Goal: Use online tool/utility: Utilize a website feature to perform a specific function

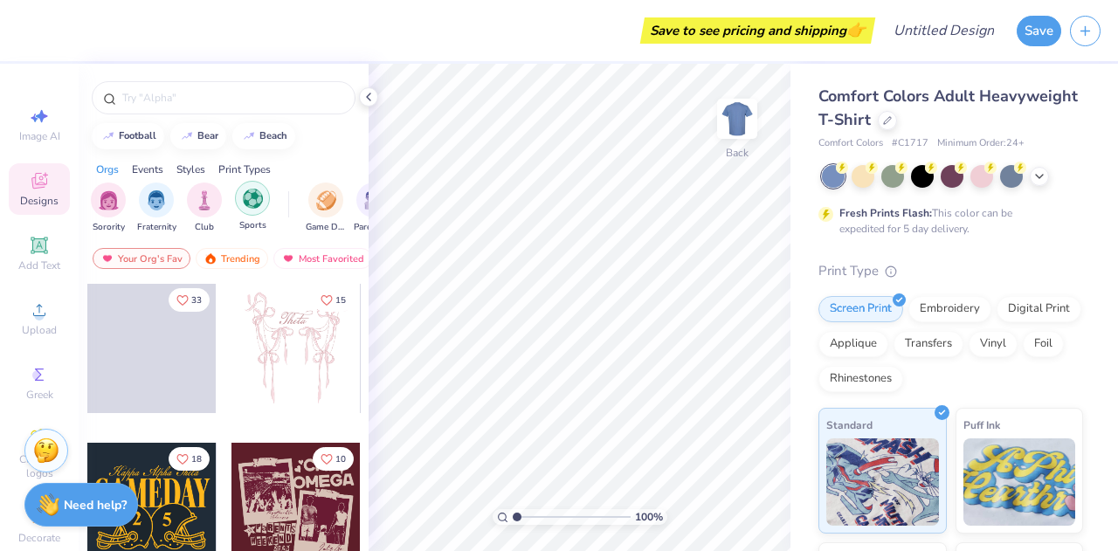
scroll to position [0, 19]
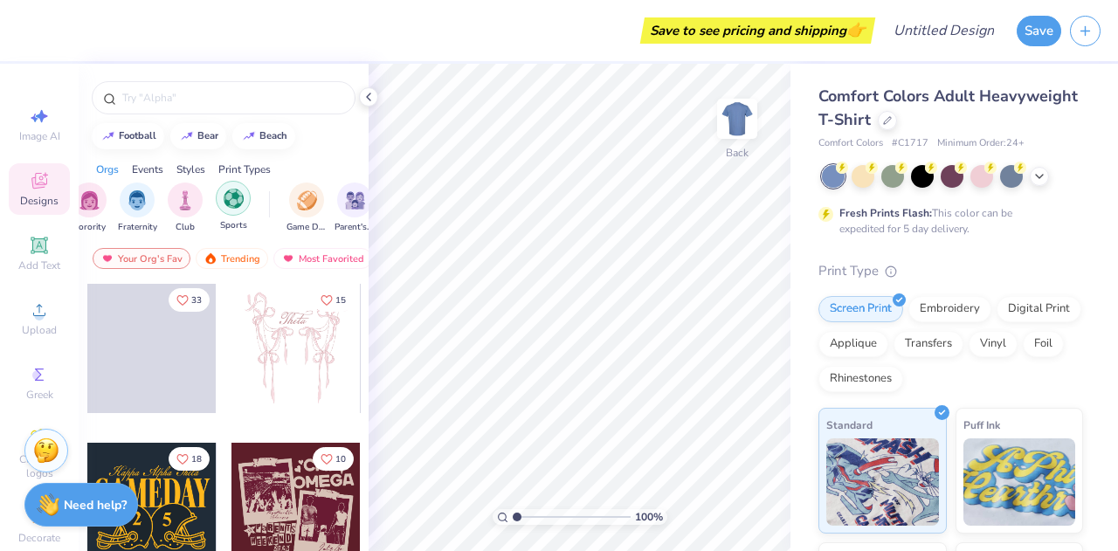
click at [237, 205] on img "filter for Sports" at bounding box center [234, 199] width 20 height 20
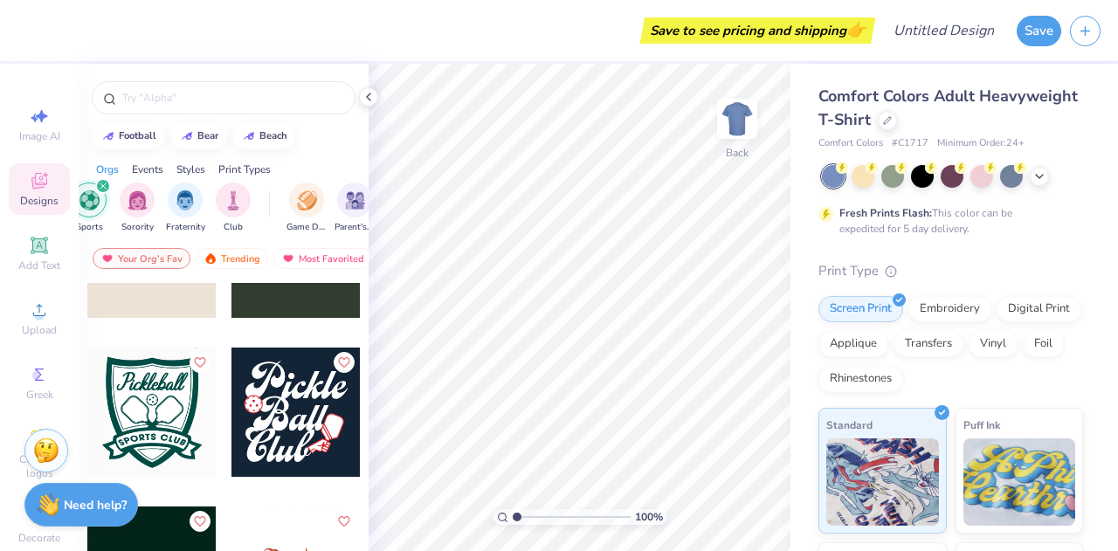
scroll to position [1692, 0]
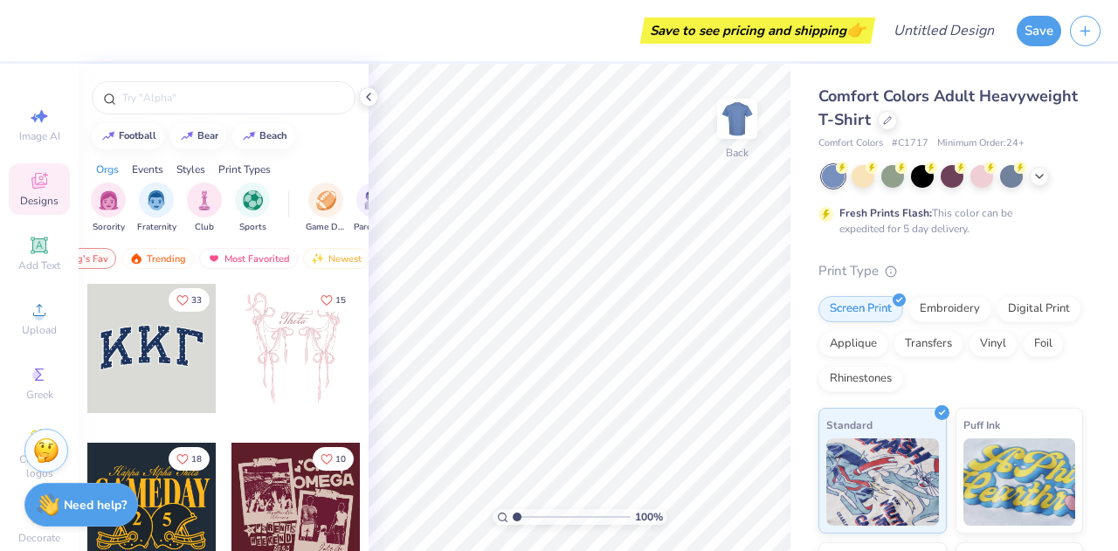
scroll to position [0, 100]
click at [250, 203] on img "filter for Sports" at bounding box center [253, 199] width 20 height 20
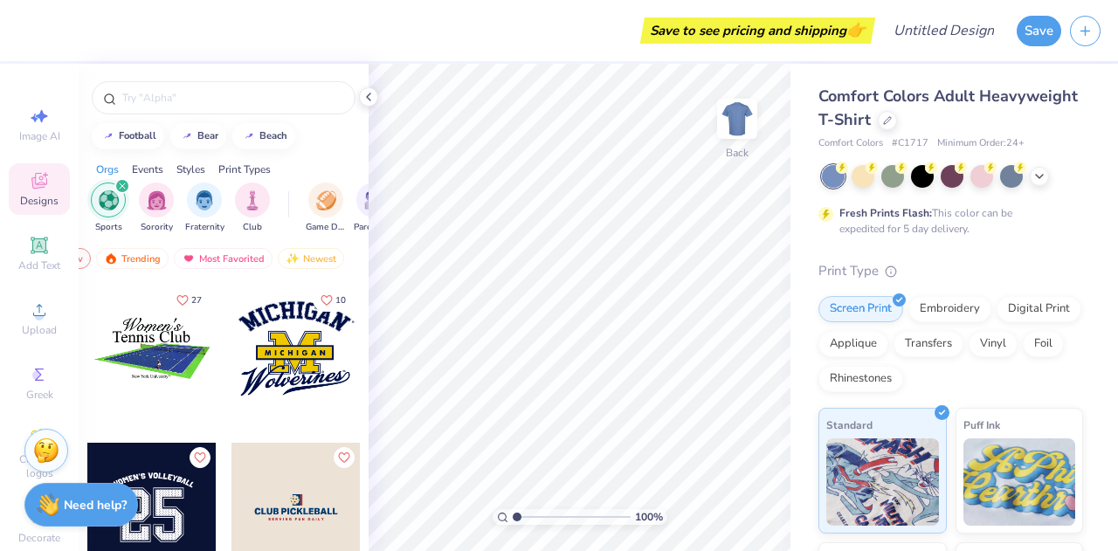
click at [285, 365] on div at bounding box center [295, 348] width 129 height 129
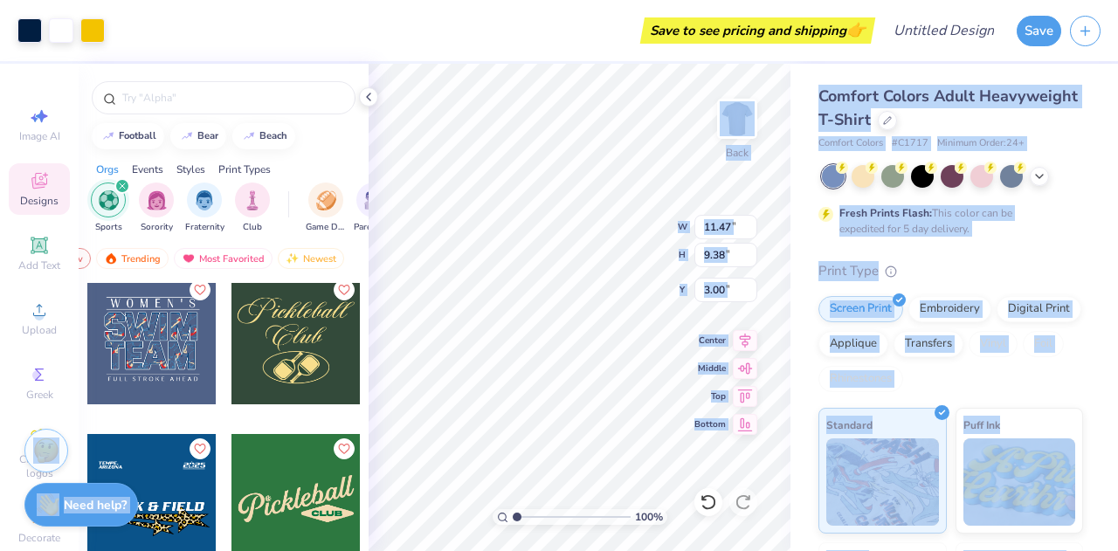
scroll to position [537, 0]
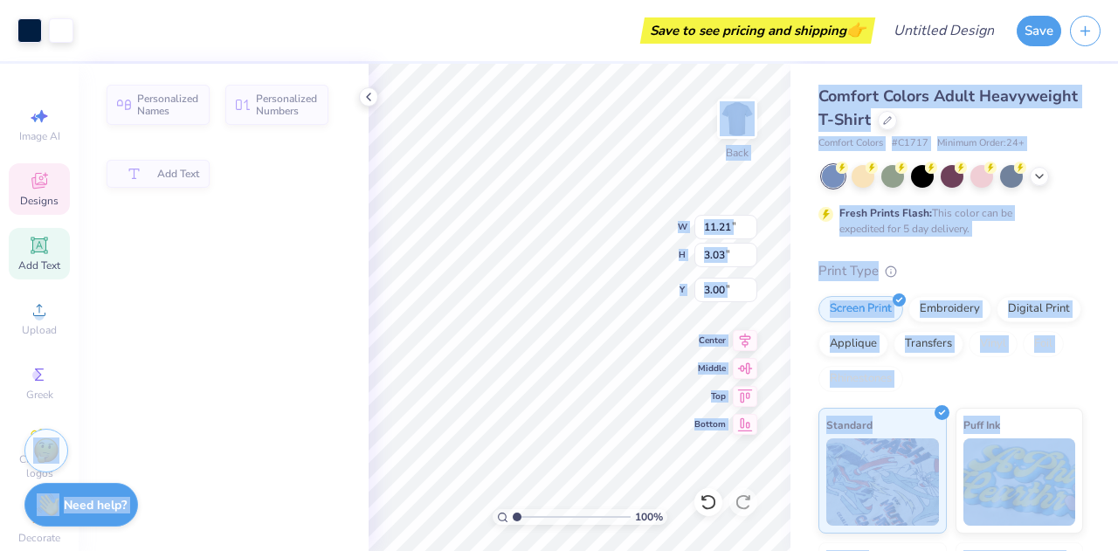
type input "11.21"
type input "3.03"
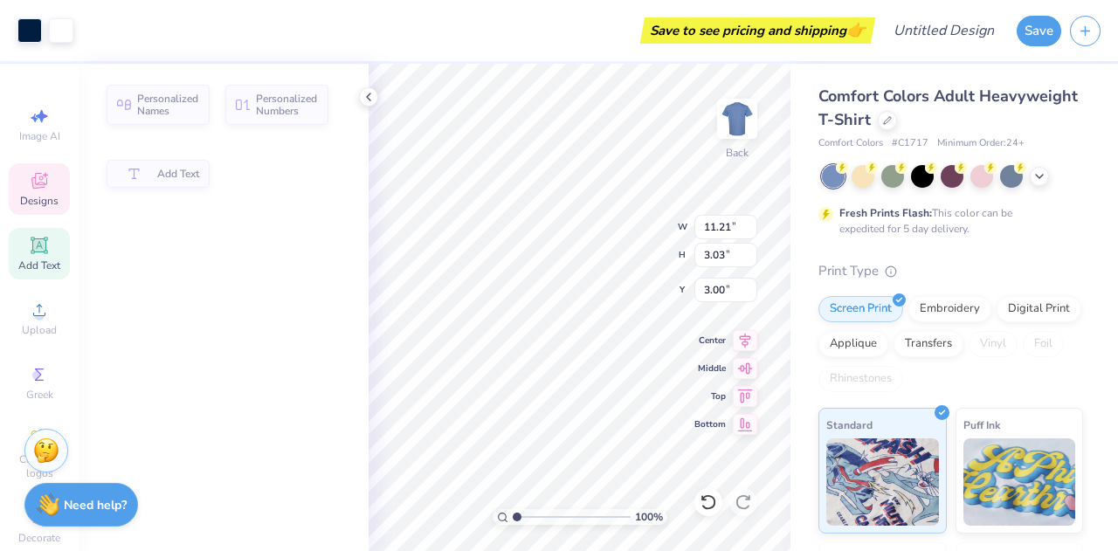
scroll to position [14, 2]
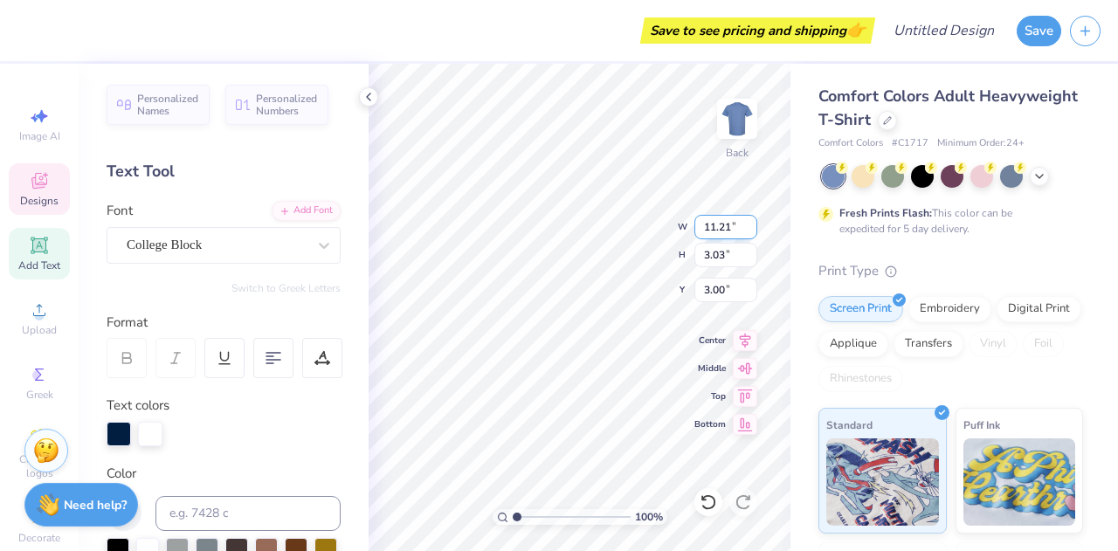
type textarea "University of"
click at [33, 188] on icon at bounding box center [39, 181] width 16 height 16
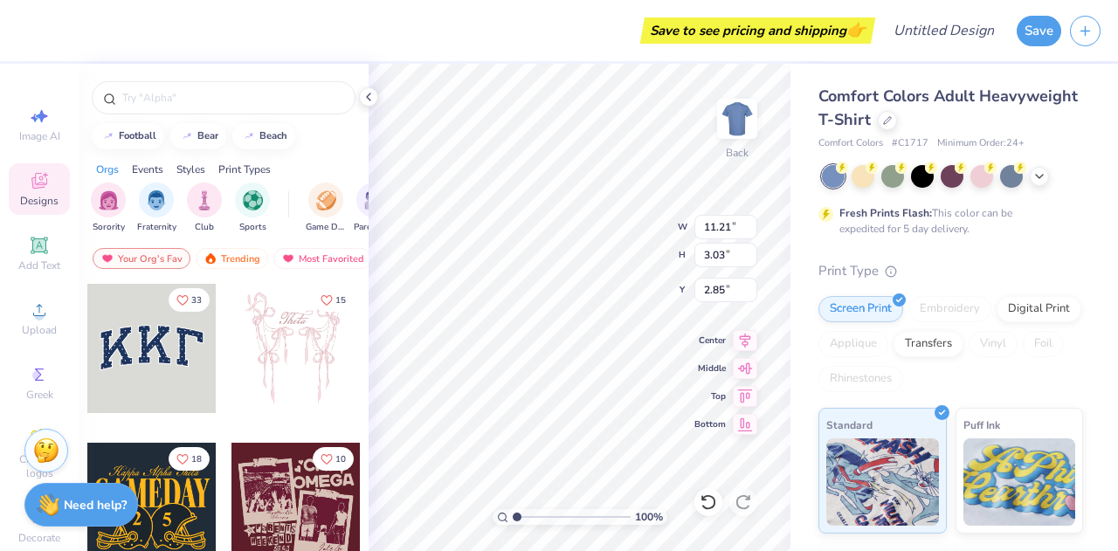
type input "14.17"
type input "3.14"
type input "2.85"
click at [184, 97] on input "text" at bounding box center [232, 97] width 224 height 17
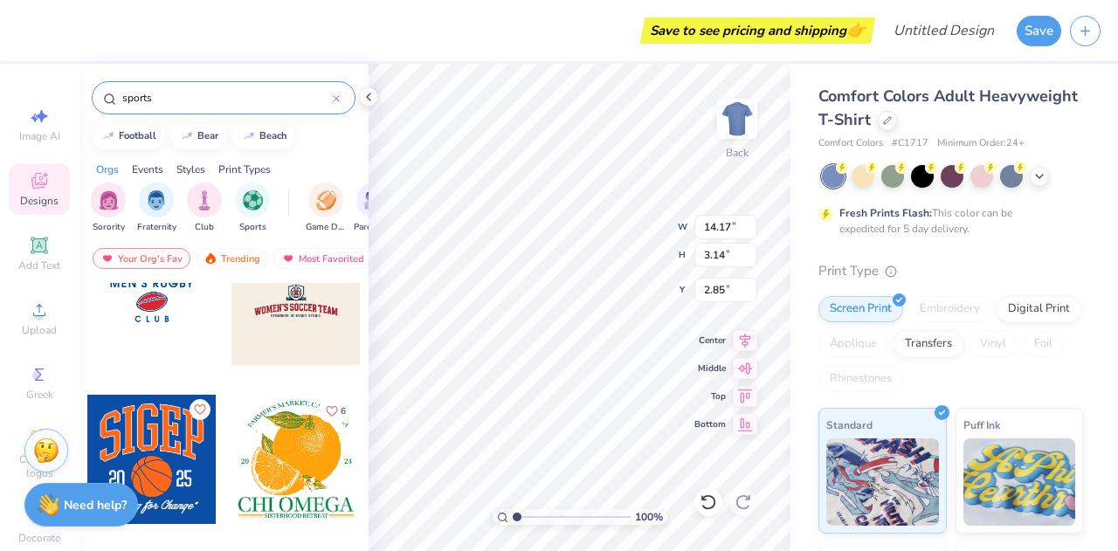
scroll to position [1003, 0]
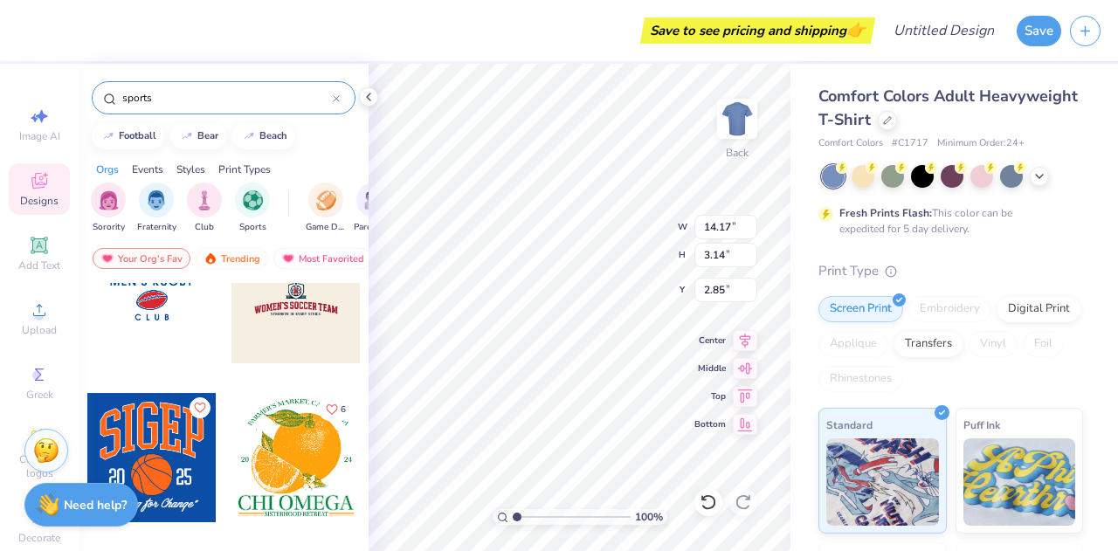
type input "sports"
click at [288, 320] on div at bounding box center [295, 298] width 129 height 129
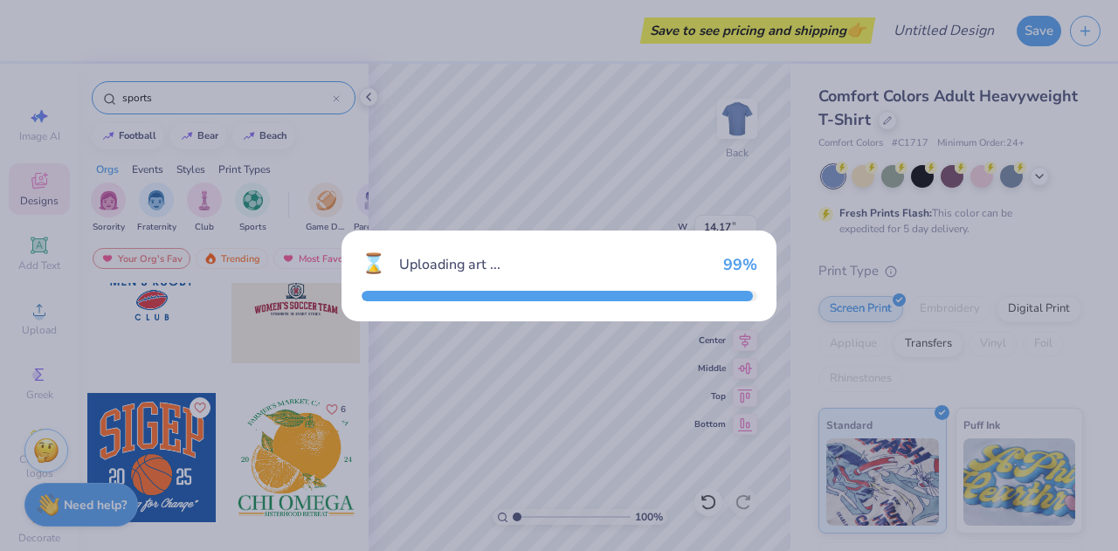
type input "9.52"
type input "3.80"
type input "3.00"
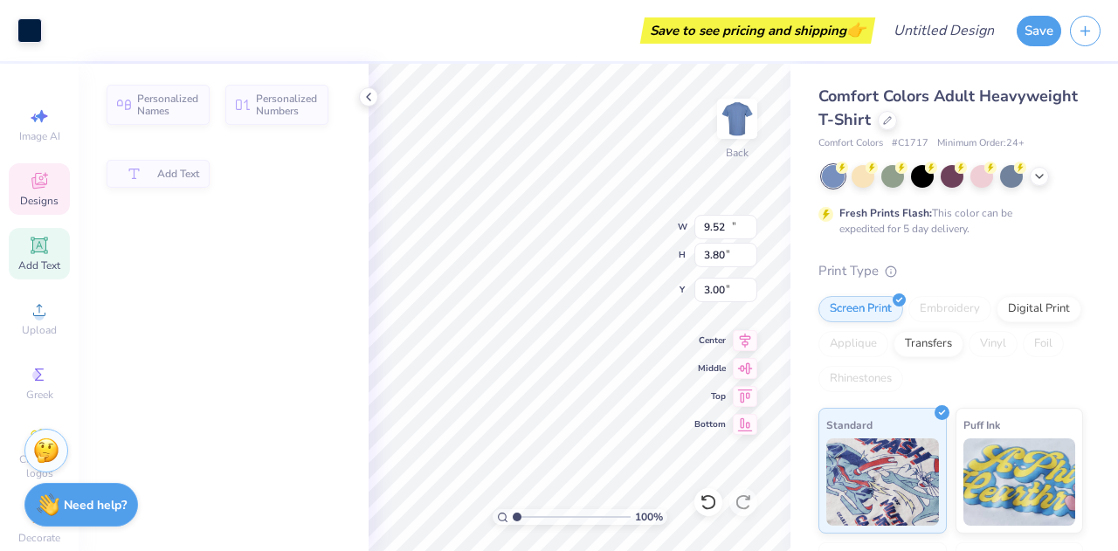
type input "10.81"
type input "3.01"
type input "9.37"
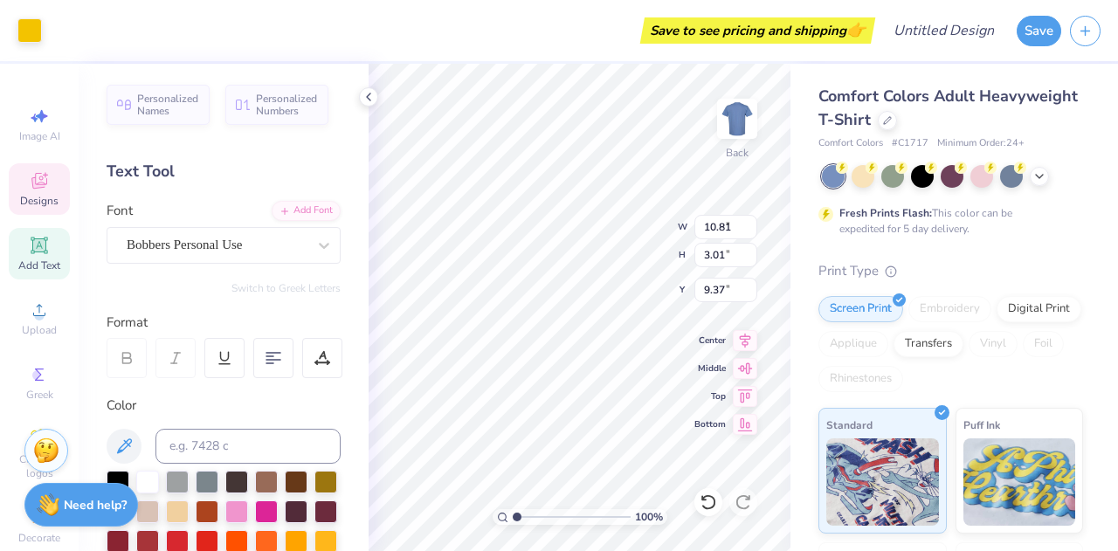
type input "7.39"
type input "1.15"
type input "7.53"
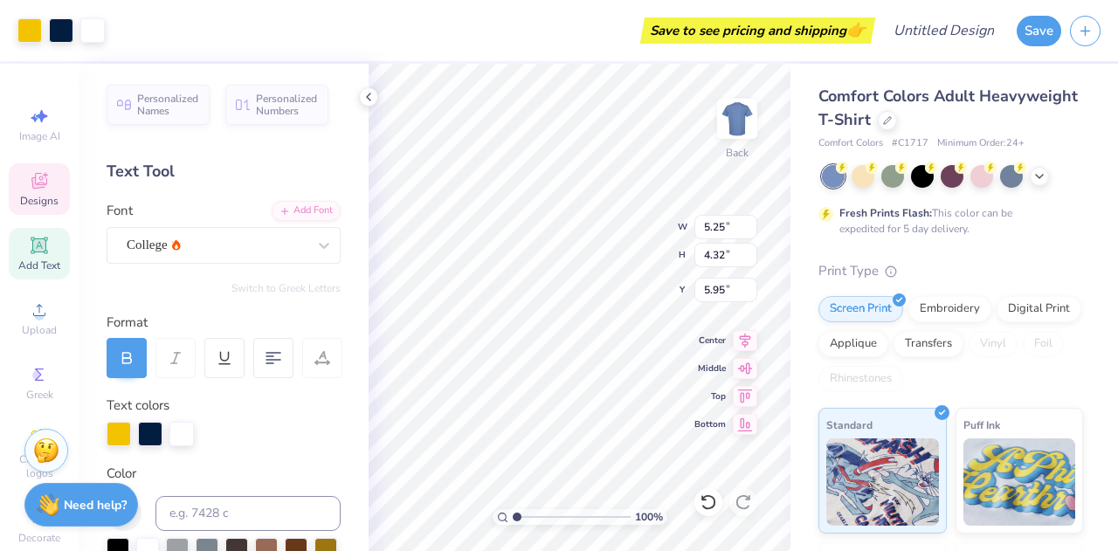
type input "5.25"
type input "4.32"
type input "5.95"
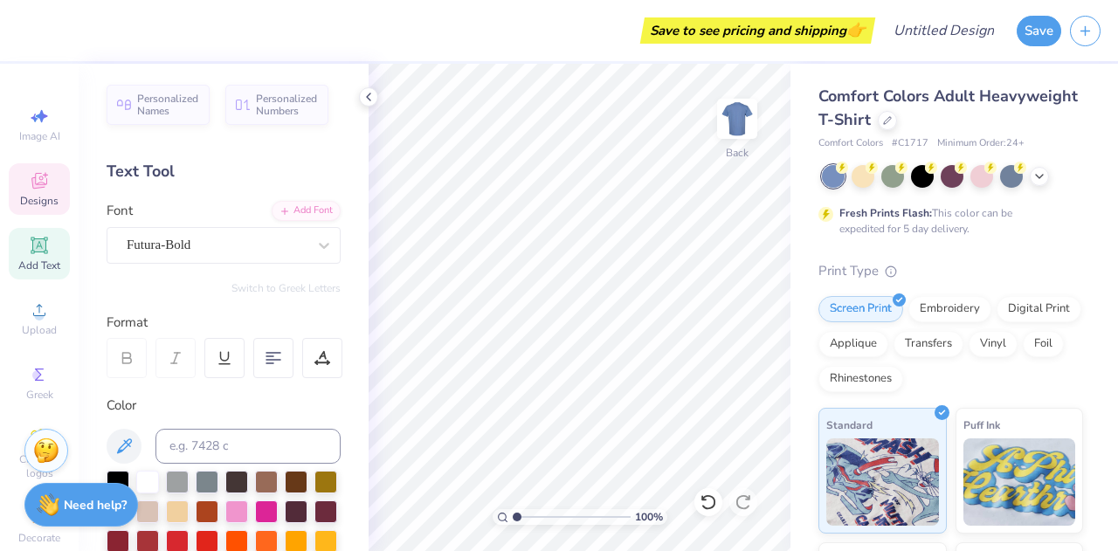
click at [39, 184] on icon at bounding box center [39, 181] width 16 height 16
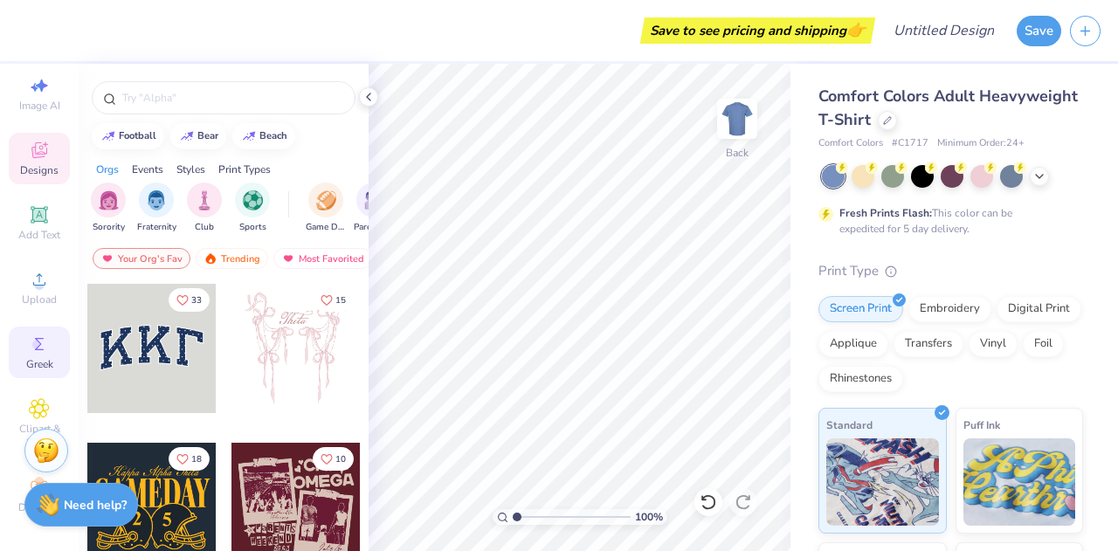
scroll to position [30, 0]
click at [47, 294] on span "Upload" at bounding box center [39, 300] width 35 height 14
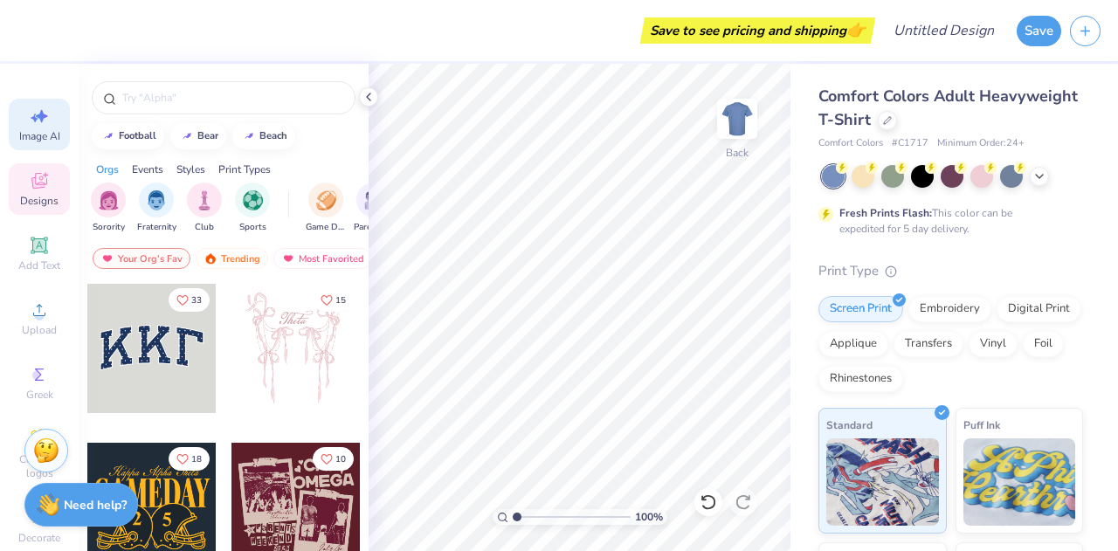
click at [32, 106] on icon at bounding box center [39, 116] width 21 height 21
select select "4"
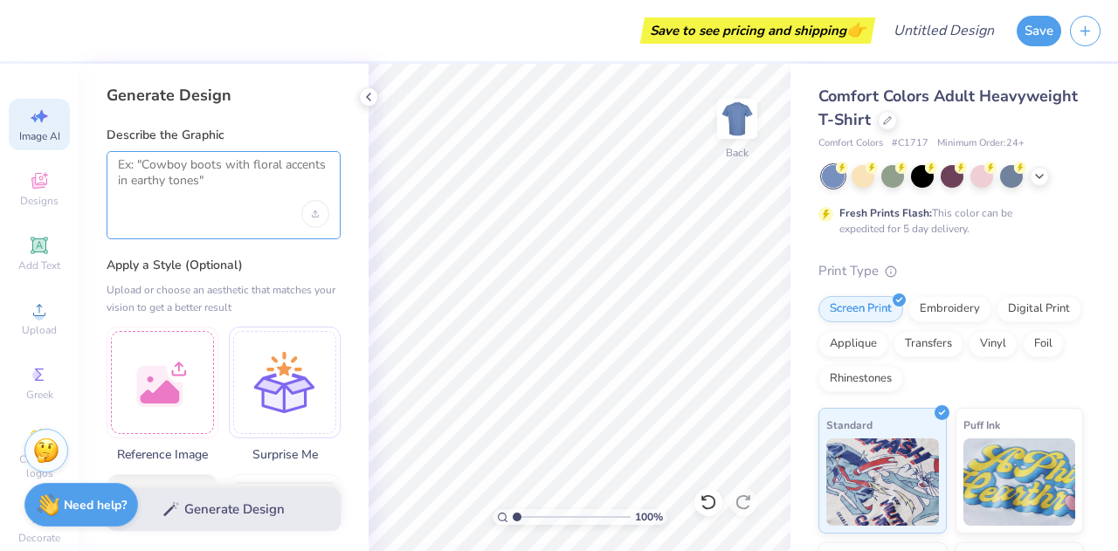
click at [174, 184] on textarea at bounding box center [223, 179] width 211 height 44
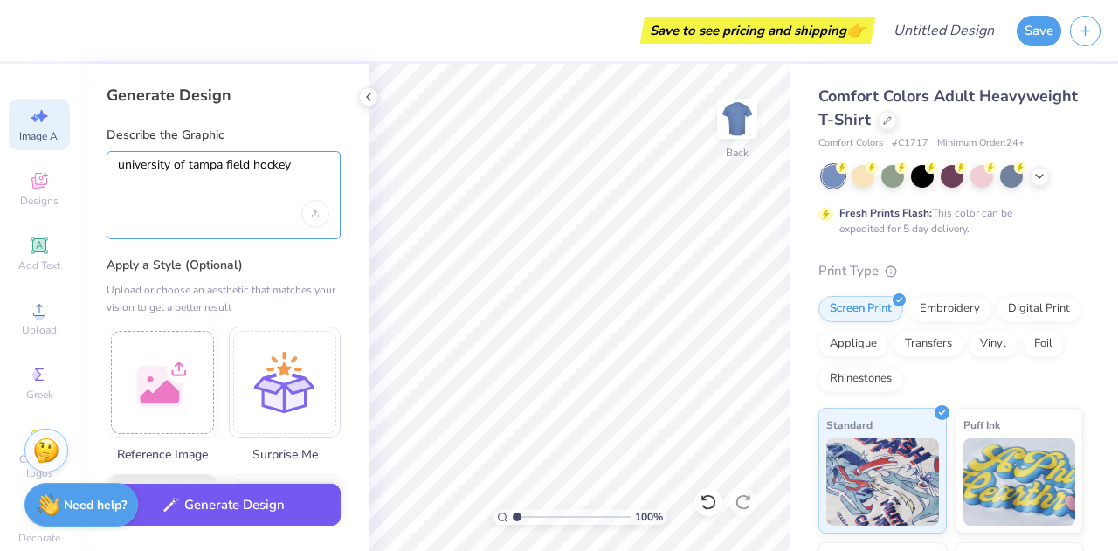
type textarea "university of tampa field hockey"
click at [224, 496] on button "Generate Design" at bounding box center [224, 505] width 234 height 43
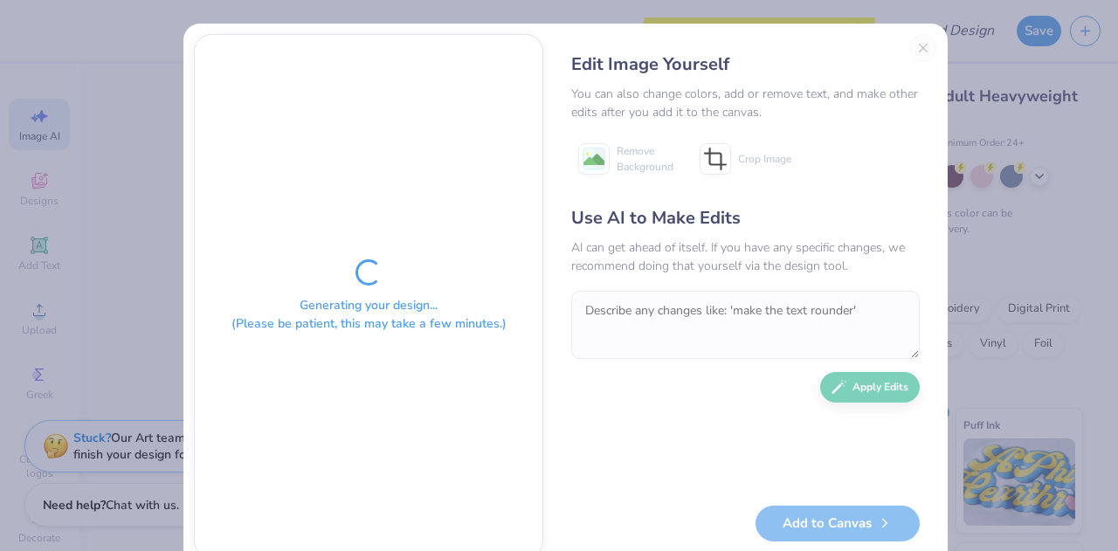
click at [500, 300] on div "Generating your design... (Please be patient, this may take a few minutes.)" at bounding box center [368, 296] width 347 height 522
click at [432, 336] on div "Generating your design... (Please be patient, this may take a few minutes.)" at bounding box center [368, 296] width 347 height 522
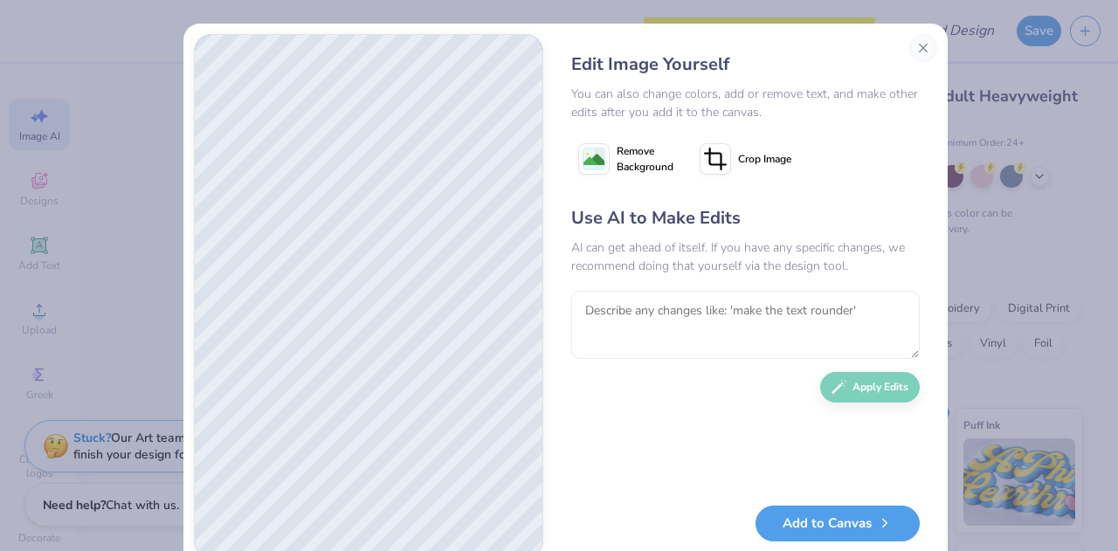
scroll to position [40, 0]
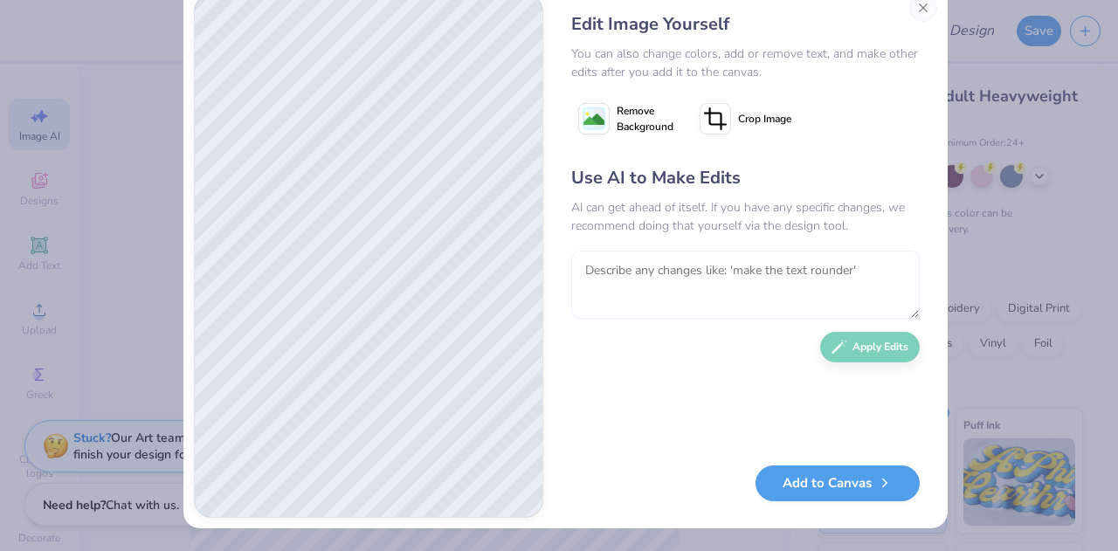
click at [686, 293] on textarea at bounding box center [745, 285] width 348 height 68
type textarea "make is red and black"
click at [835, 339] on icon "button" at bounding box center [839, 342] width 16 height 15
